Goal: Navigation & Orientation: Find specific page/section

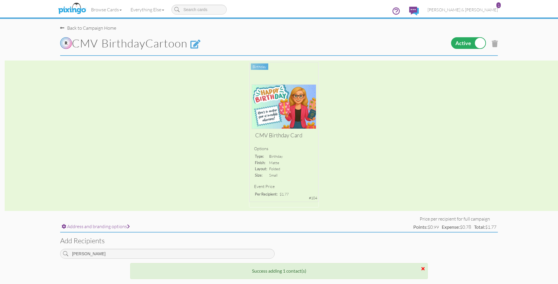
click at [478, 12] on link "[PERSON_NAME] & [PERSON_NAME] 1" at bounding box center [462, 9] width 79 height 15
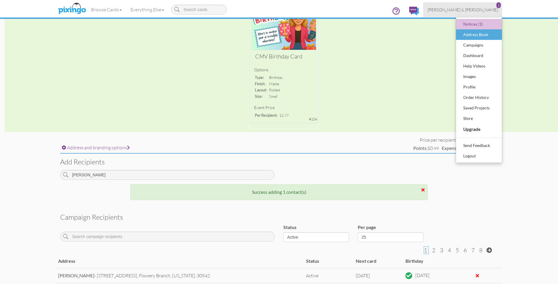
click at [474, 33] on div "Address Book" at bounding box center [479, 34] width 34 height 9
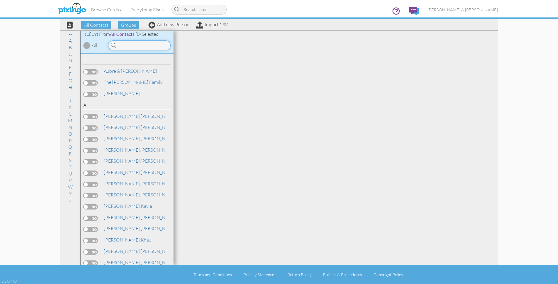
click at [133, 44] on input at bounding box center [139, 45] width 63 height 10
click at [133, 46] on input at bounding box center [139, 45] width 63 height 10
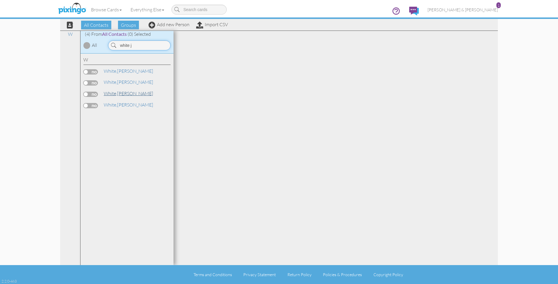
type input "white j"
click at [125, 90] on link "[PERSON_NAME]" at bounding box center [128, 93] width 51 height 7
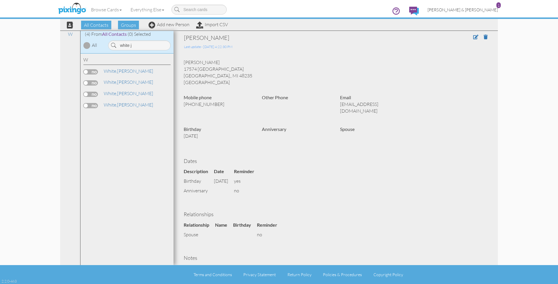
click at [470, 9] on span "[PERSON_NAME] & [PERSON_NAME]" at bounding box center [463, 9] width 70 height 5
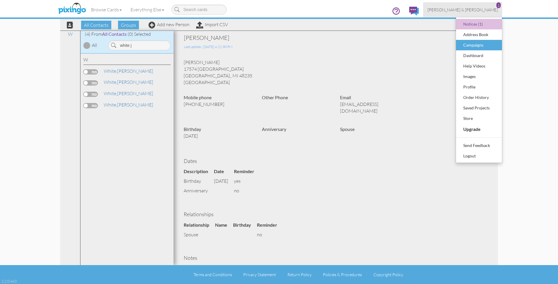
click at [470, 47] on div "Campaigns" at bounding box center [479, 45] width 34 height 9
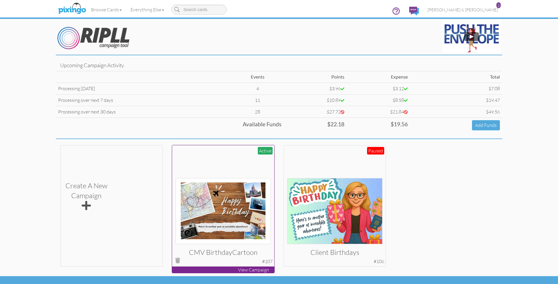
click at [206, 162] on div at bounding box center [224, 196] width 96 height 96
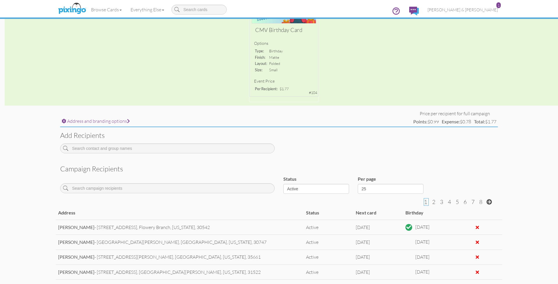
scroll to position [125, 0]
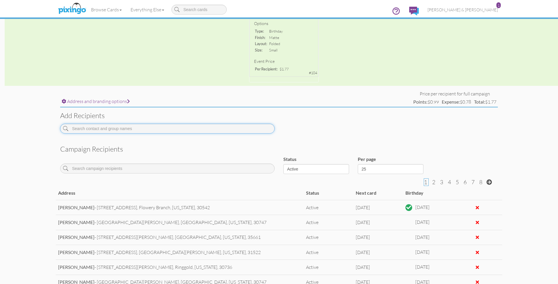
click at [142, 127] on input at bounding box center [167, 129] width 215 height 10
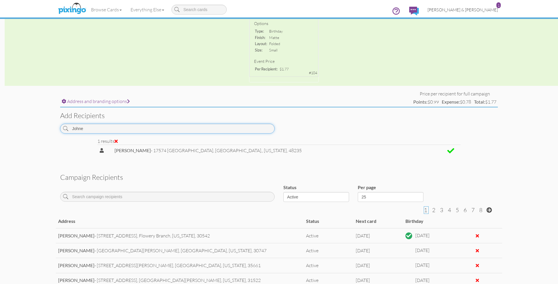
type input "Johne"
click at [473, 10] on span "[PERSON_NAME] & [PERSON_NAME]" at bounding box center [463, 9] width 70 height 5
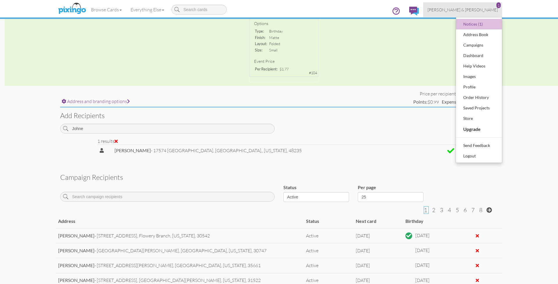
click at [470, 10] on span "[PERSON_NAME] & [PERSON_NAME]" at bounding box center [463, 9] width 70 height 5
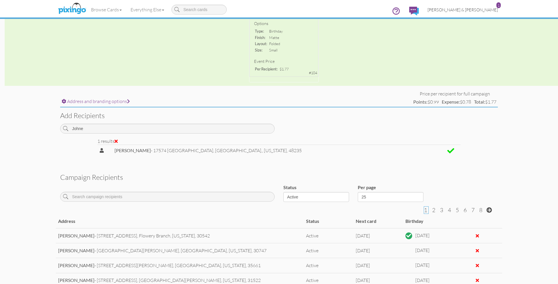
click at [471, 9] on span "[PERSON_NAME] & [PERSON_NAME]" at bounding box center [463, 9] width 70 height 5
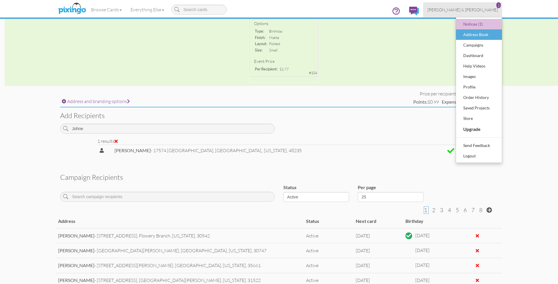
click at [473, 34] on div "Address Book" at bounding box center [479, 34] width 34 height 9
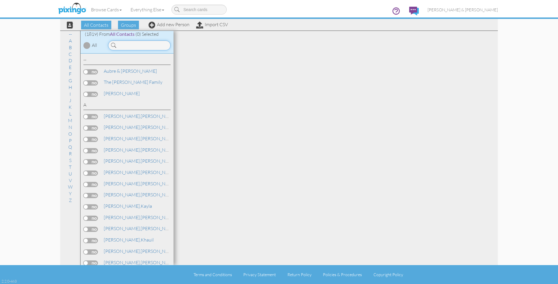
click at [151, 46] on input at bounding box center [139, 45] width 63 height 10
click at [149, 46] on input at bounding box center [139, 45] width 63 height 10
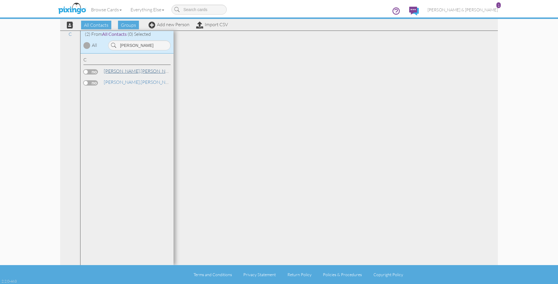
click at [110, 70] on span "[PERSON_NAME]," at bounding box center [122, 71] width 37 height 6
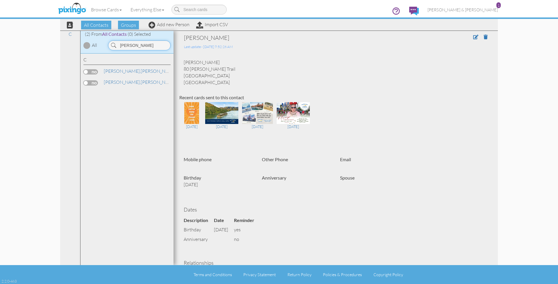
click at [135, 45] on input "[PERSON_NAME]" at bounding box center [139, 45] width 63 height 10
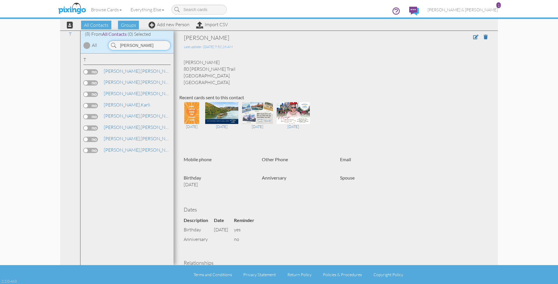
click at [135, 45] on input "[PERSON_NAME]" at bounding box center [139, 45] width 63 height 10
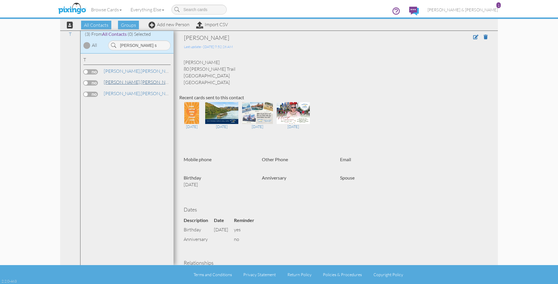
click at [112, 81] on span "[PERSON_NAME]," at bounding box center [122, 82] width 37 height 6
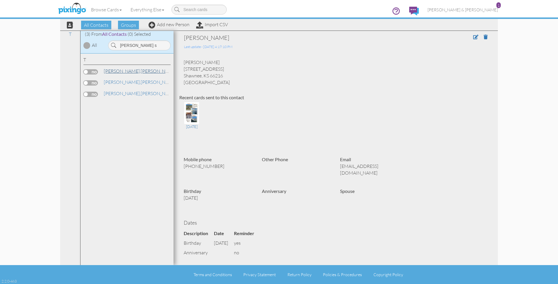
click at [127, 72] on link "[PERSON_NAME]" at bounding box center [140, 70] width 74 height 7
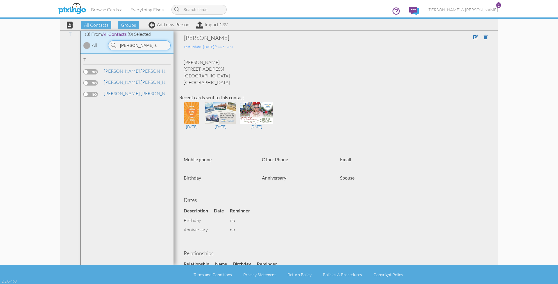
click at [143, 45] on input "[PERSON_NAME] s" at bounding box center [139, 45] width 63 height 10
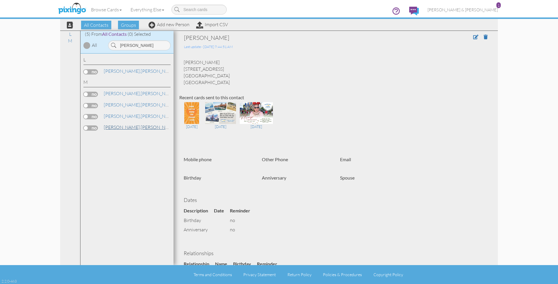
click at [124, 124] on link "[PERSON_NAME]" at bounding box center [140, 127] width 74 height 7
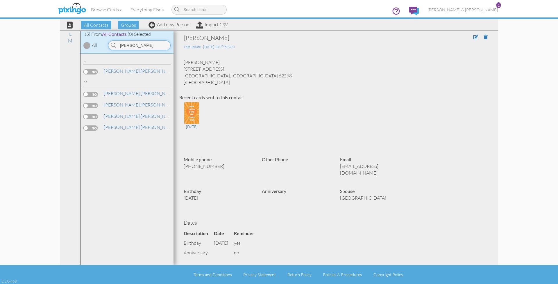
click at [140, 46] on input "[PERSON_NAME]" at bounding box center [139, 45] width 63 height 10
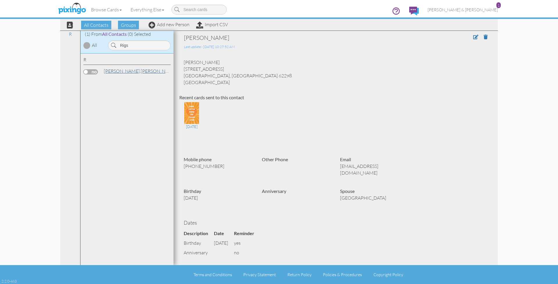
click at [127, 72] on link "[PERSON_NAME]" at bounding box center [140, 70] width 74 height 7
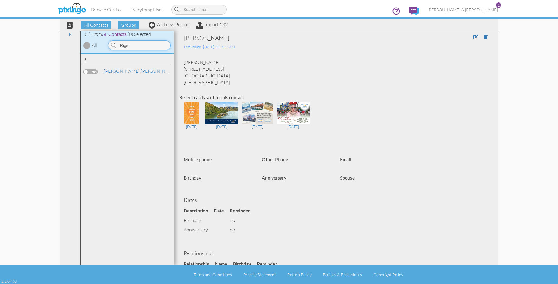
click at [129, 45] on input "Rigs" at bounding box center [139, 45] width 63 height 10
click at [138, 46] on input "Rigs" at bounding box center [139, 45] width 63 height 10
drag, startPoint x: 558, startPoint y: 69, endPoint x: 130, endPoint y: 70, distance: 427.8
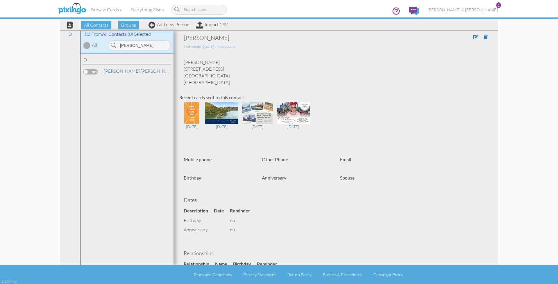
click at [130, 70] on link "[PERSON_NAME]" at bounding box center [140, 70] width 74 height 7
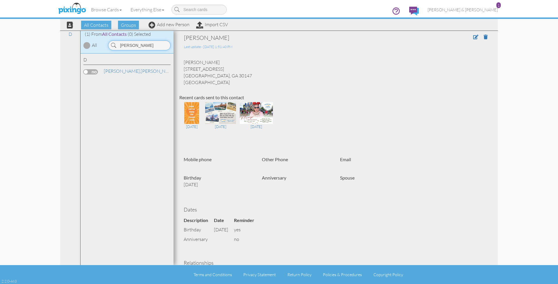
click at [141, 46] on input "[PERSON_NAME]" at bounding box center [139, 45] width 63 height 10
type input "[PERSON_NAME]"
click at [129, 69] on link "[PERSON_NAME]" at bounding box center [140, 70] width 74 height 7
